Goal: Transaction & Acquisition: Register for event/course

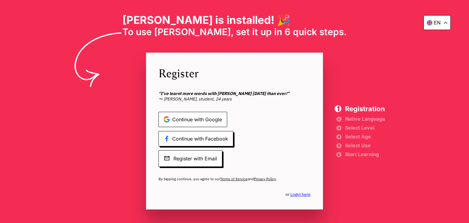
click at [206, 118] on span "Continue with Google" at bounding box center [192, 119] width 69 height 15
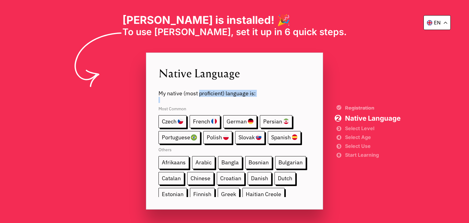
drag, startPoint x: 198, startPoint y: 94, endPoint x: 222, endPoint y: 96, distance: 24.2
click at [222, 96] on div "Native Language My native (most proficient) language is: Most Common Czech Fren…" at bounding box center [234, 130] width 177 height 157
click at [221, 94] on span "My native (most proficient) language is:" at bounding box center [234, 89] width 152 height 16
click at [468, 87] on div at bounding box center [469, 111] width 0 height 223
drag, startPoint x: 198, startPoint y: 95, endPoint x: 222, endPoint y: 95, distance: 24.1
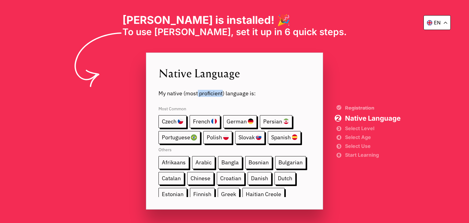
click at [222, 95] on span "My native (most proficient) language is:" at bounding box center [234, 89] width 152 height 16
click at [468, 100] on div at bounding box center [469, 111] width 0 height 223
drag, startPoint x: 289, startPoint y: 83, endPoint x: 239, endPoint y: 65, distance: 53.0
click at [239, 65] on span "Native Language" at bounding box center [234, 73] width 152 height 16
drag, startPoint x: 167, startPoint y: 93, endPoint x: 182, endPoint y: 94, distance: 14.7
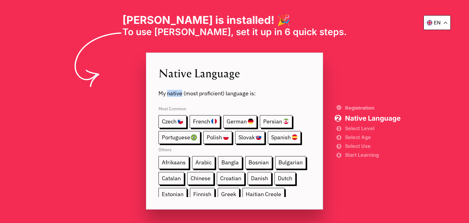
click at [182, 94] on span "My native (most proficient) language is:" at bounding box center [234, 89] width 152 height 16
click at [468, 101] on div at bounding box center [469, 111] width 0 height 223
click at [288, 85] on span "My native (most proficient) language is:" at bounding box center [234, 89] width 152 height 16
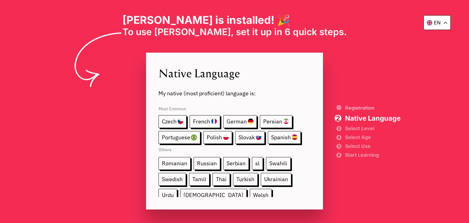
scroll to position [113, 0]
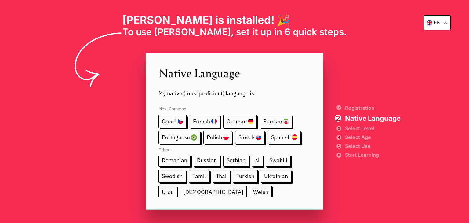
click at [180, 189] on span "[DEMOGRAPHIC_DATA]" at bounding box center [213, 191] width 67 height 13
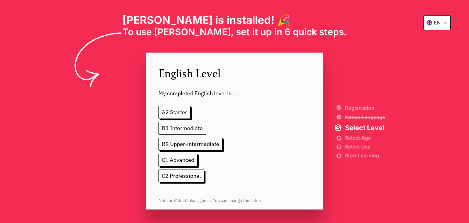
click at [187, 129] on span "B1 Intermediate" at bounding box center [182, 128] width 48 height 13
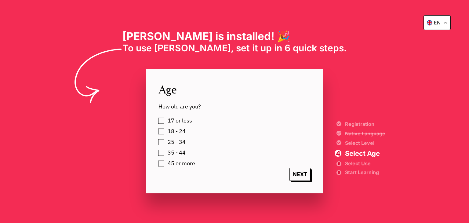
click at [165, 120] on label "17 or less" at bounding box center [178, 120] width 27 height 9
click at [297, 172] on span "NEXT" at bounding box center [299, 174] width 21 height 13
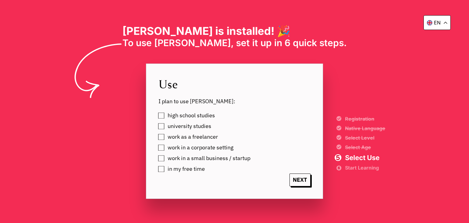
click at [165, 117] on label "high school studies" at bounding box center [189, 115] width 49 height 9
click at [165, 113] on label "high school studies" at bounding box center [189, 115] width 49 height 9
click at [164, 172] on div "in my free time" at bounding box center [240, 168] width 164 height 9
click at [165, 167] on label "in my free time" at bounding box center [184, 168] width 39 height 9
click at [298, 181] on span "NEXT" at bounding box center [299, 179] width 21 height 13
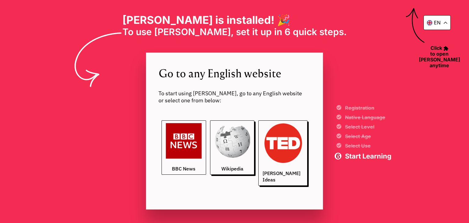
click at [186, 154] on img at bounding box center [184, 141] width 36 height 36
click at [436, 23] on p "en" at bounding box center [436, 23] width 7 height 6
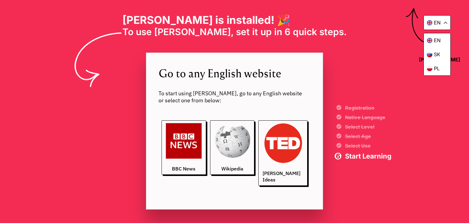
click at [442, 24] on div "en" at bounding box center [436, 22] width 27 height 15
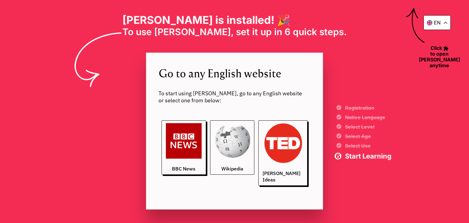
click at [233, 140] on img at bounding box center [232, 141] width 36 height 36
